Goal: Navigation & Orientation: Find specific page/section

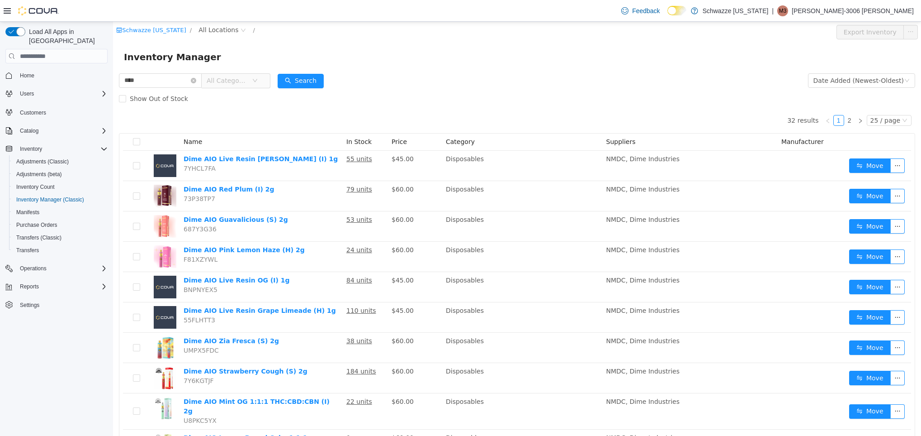
click at [56, 70] on span "Home" at bounding box center [61, 75] width 91 height 11
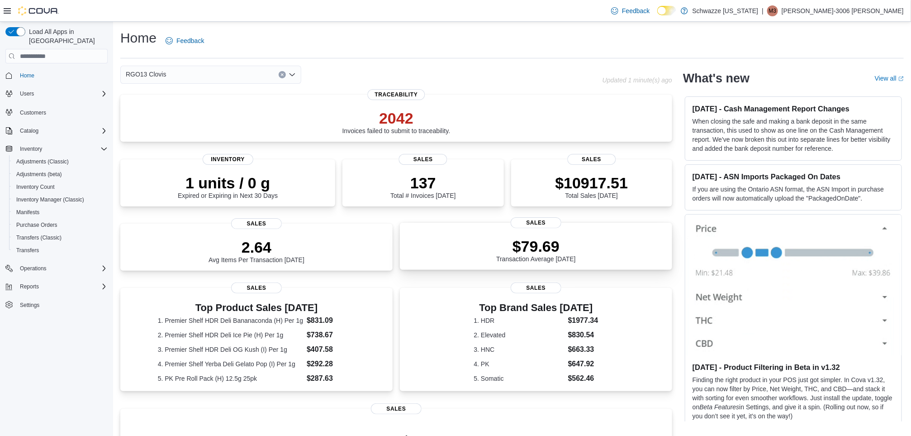
click at [565, 238] on p "$79.69" at bounding box center [536, 246] width 80 height 18
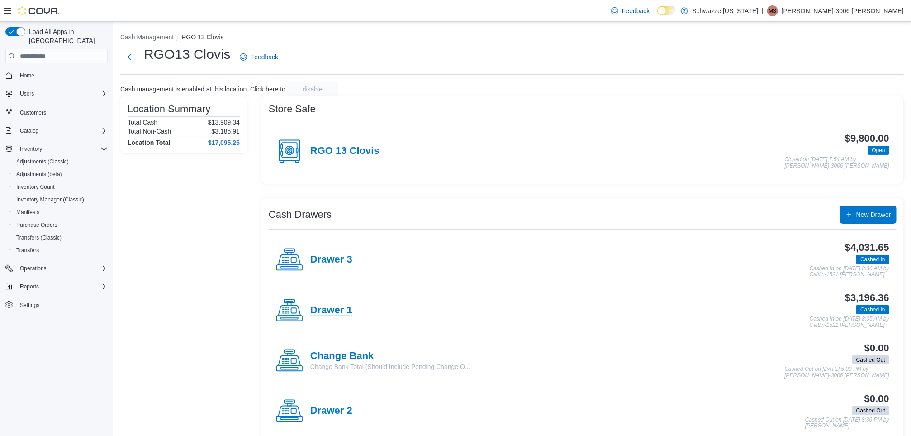
click at [333, 311] on h4 "Drawer 1" at bounding box center [331, 310] width 42 height 12
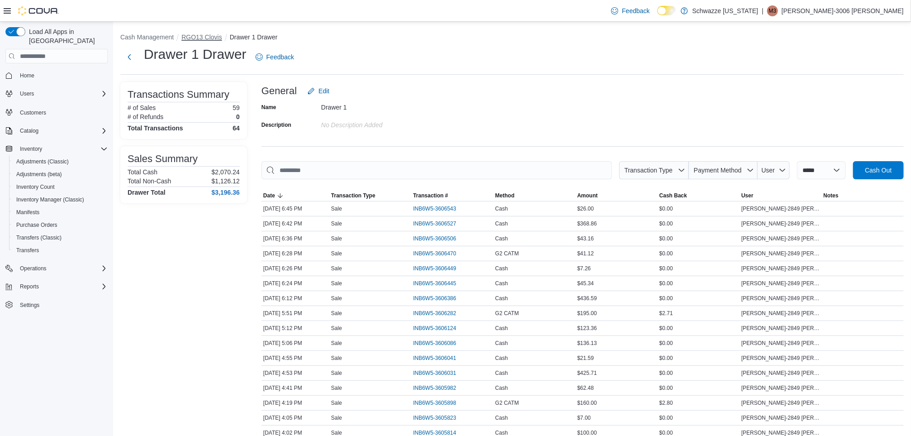
click at [201, 36] on button "RGO13 Clovis" at bounding box center [201, 36] width 40 height 7
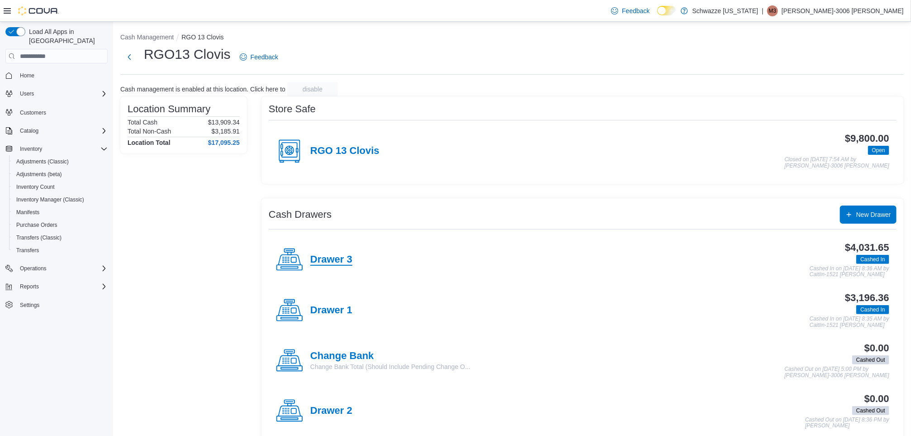
click at [340, 265] on h4 "Drawer 3" at bounding box center [331, 260] width 42 height 12
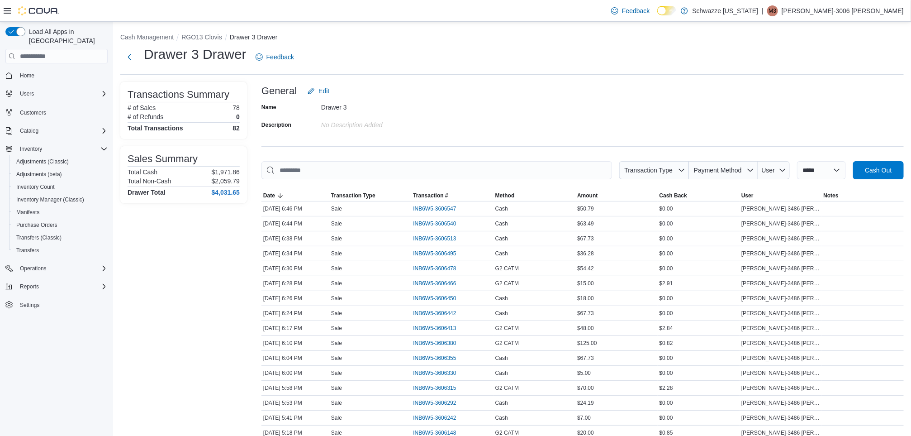
click at [201, 37] on button "RGO13 Clovis" at bounding box center [201, 36] width 40 height 7
click at [208, 35] on button "RGO13 Clovis" at bounding box center [201, 36] width 40 height 7
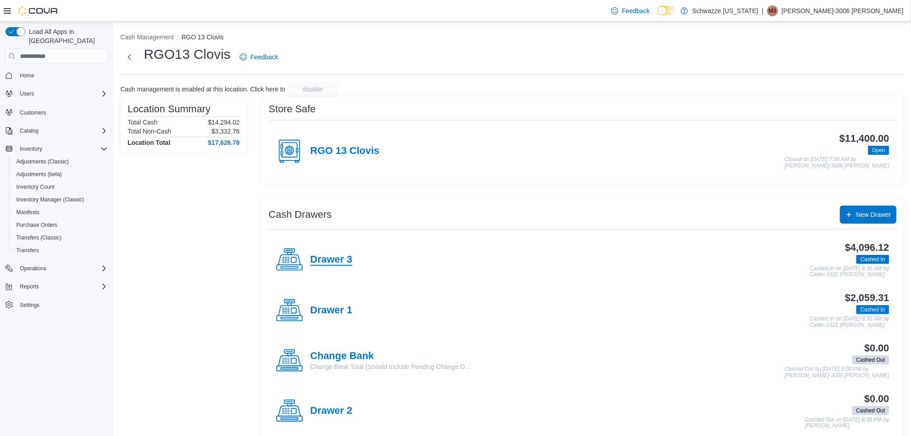
click at [342, 262] on h4 "Drawer 3" at bounding box center [331, 260] width 42 height 12
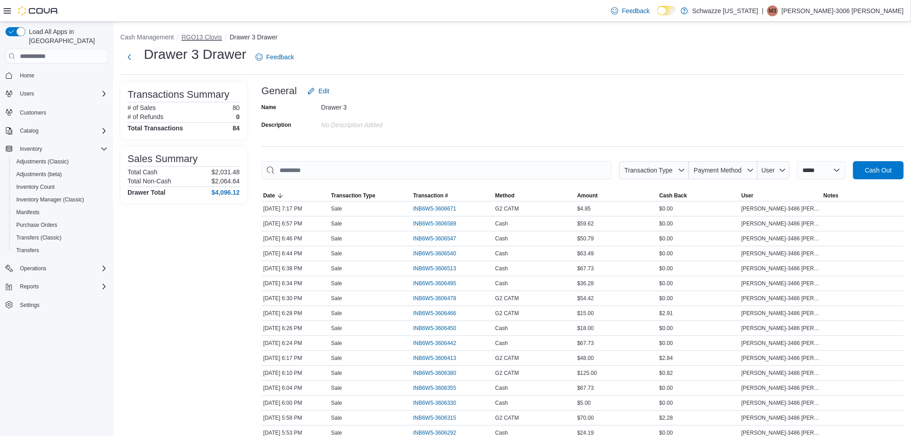
click at [204, 37] on button "RGO13 Clovis" at bounding box center [201, 36] width 40 height 7
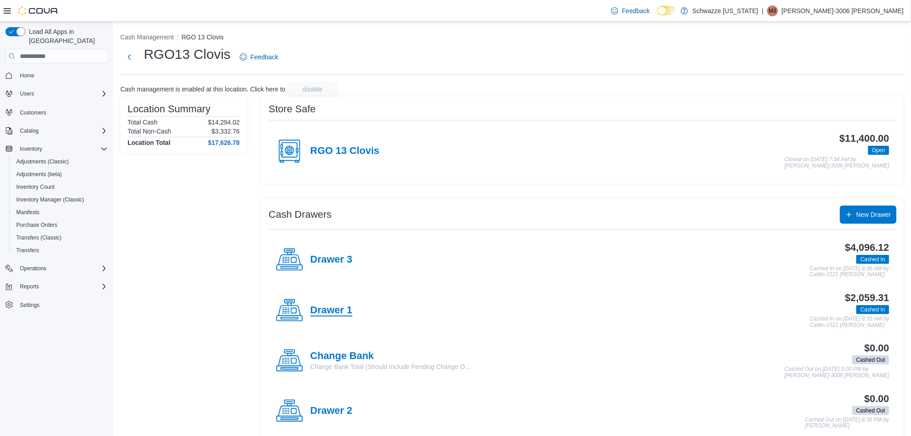
click at [327, 309] on h4 "Drawer 1" at bounding box center [331, 310] width 42 height 12
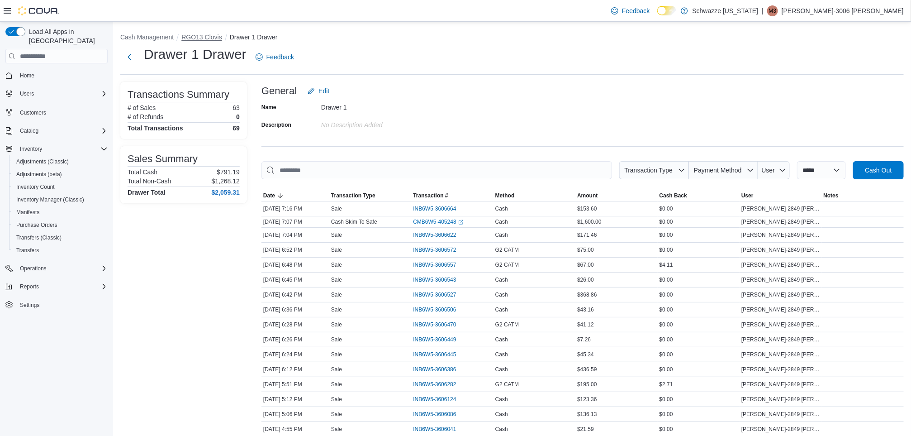
click at [199, 38] on button "RGO13 Clovis" at bounding box center [201, 36] width 40 height 7
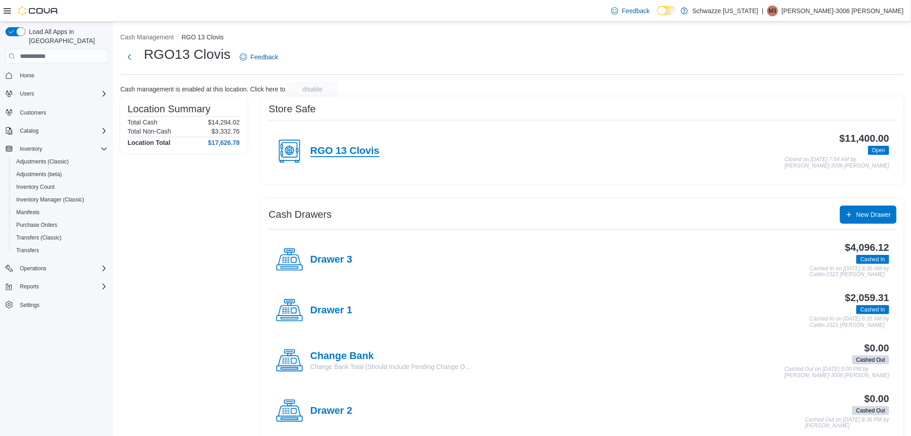
click at [331, 146] on h4 "RGO 13 Clovis" at bounding box center [344, 151] width 69 height 12
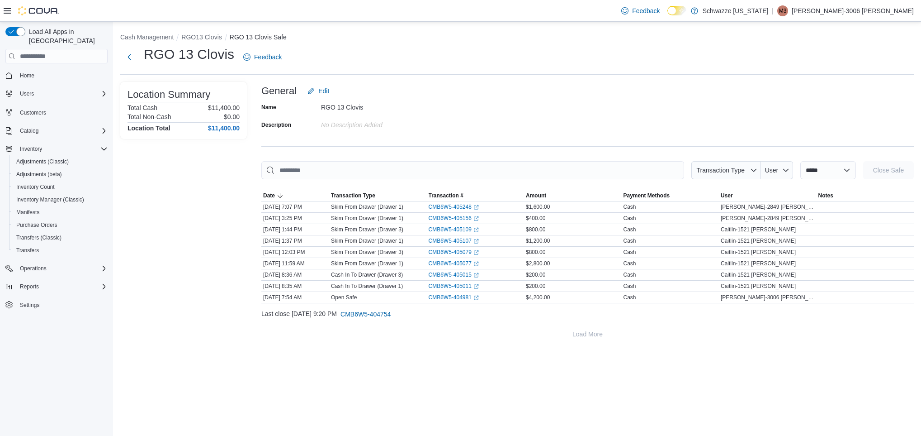
click at [203, 41] on li "RGO13 Clovis" at bounding box center [205, 37] width 48 height 9
click at [202, 40] on button "RGO13 Clovis" at bounding box center [201, 36] width 40 height 7
